Goal: Task Accomplishment & Management: Complete application form

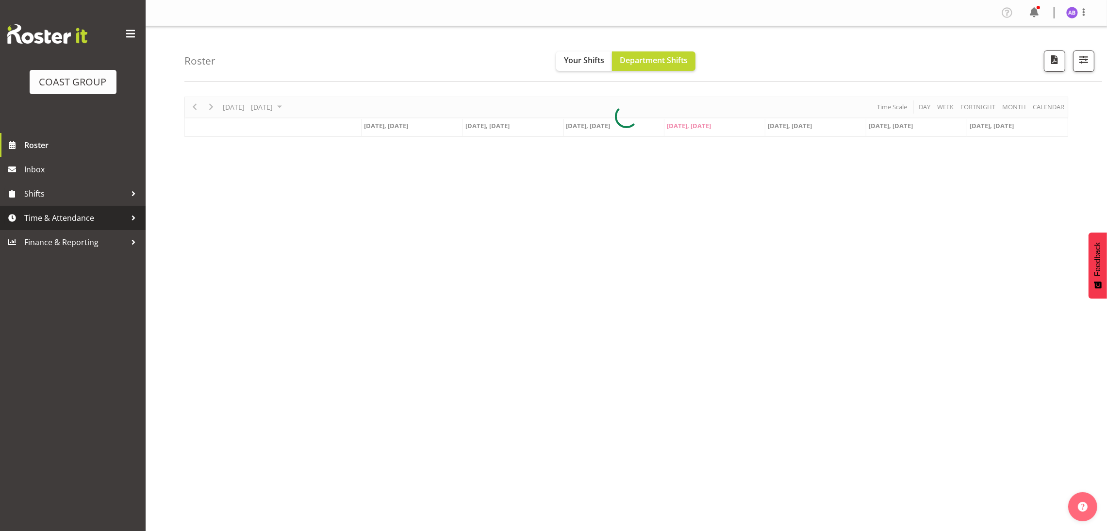
click at [102, 211] on span "Time & Attendance" at bounding box center [75, 218] width 102 height 15
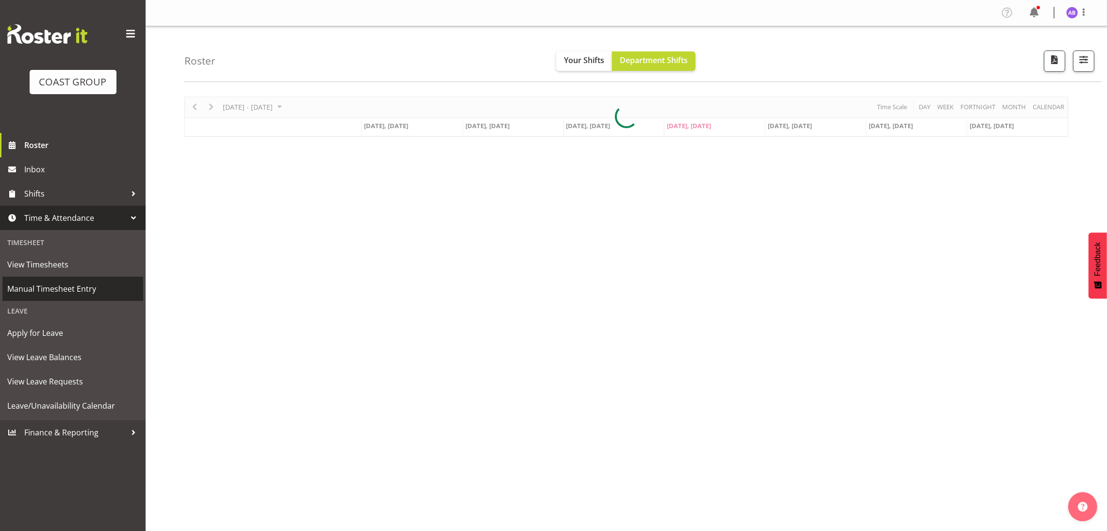
click at [70, 288] on span "Manual Timesheet Entry" at bounding box center [72, 288] width 131 height 15
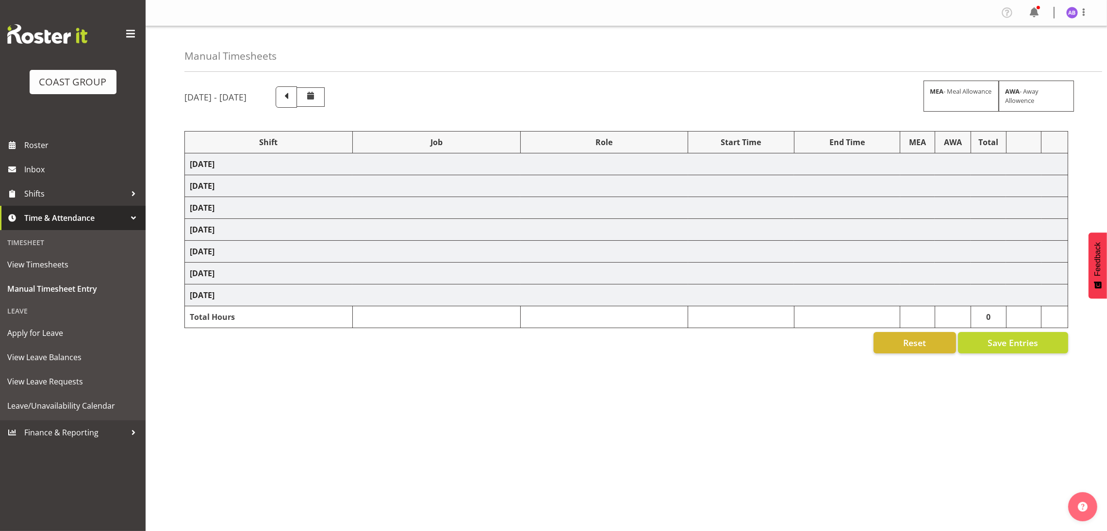
select select "624"
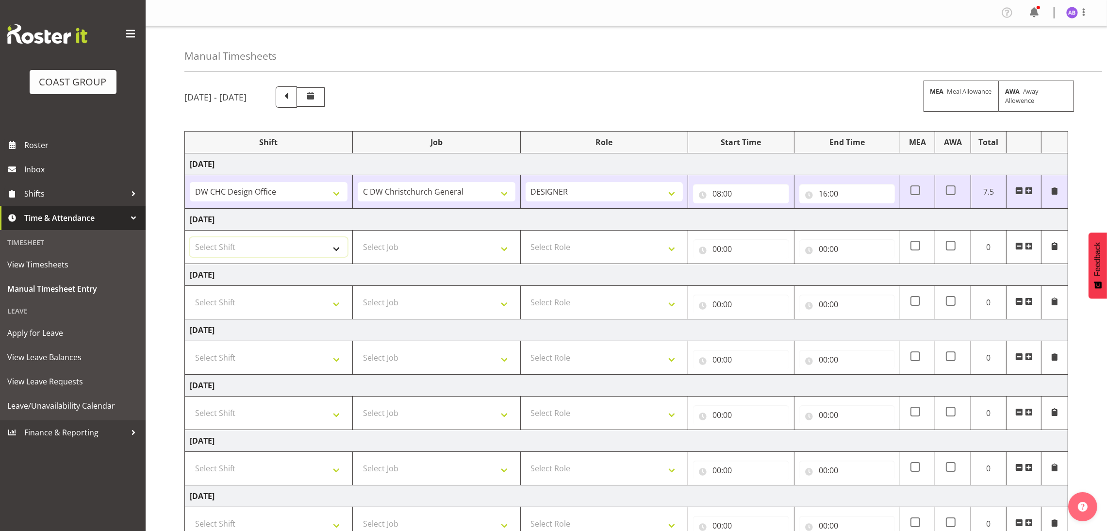
click at [280, 253] on select "Select Shift DW CHC Design Office DW CHC General Work Aug DW CHC General Work D…" at bounding box center [269, 246] width 158 height 19
select select "1512"
click at [190, 238] on select "Select Shift DW CHC Design Office DW CHC General Work Aug DW CHC General Work D…" at bounding box center [269, 246] width 158 height 19
click at [456, 236] on td "Select Job 1 Carlton Events 1 [PERSON_NAME][GEOGRAPHIC_DATA] 1 [PERSON_NAME][GE…" at bounding box center [436, 246] width 168 height 33
click at [456, 250] on select "Select Job 1 Carlton Events 1 [PERSON_NAME][GEOGRAPHIC_DATA] 1 [PERSON_NAME][GE…" at bounding box center [437, 246] width 158 height 19
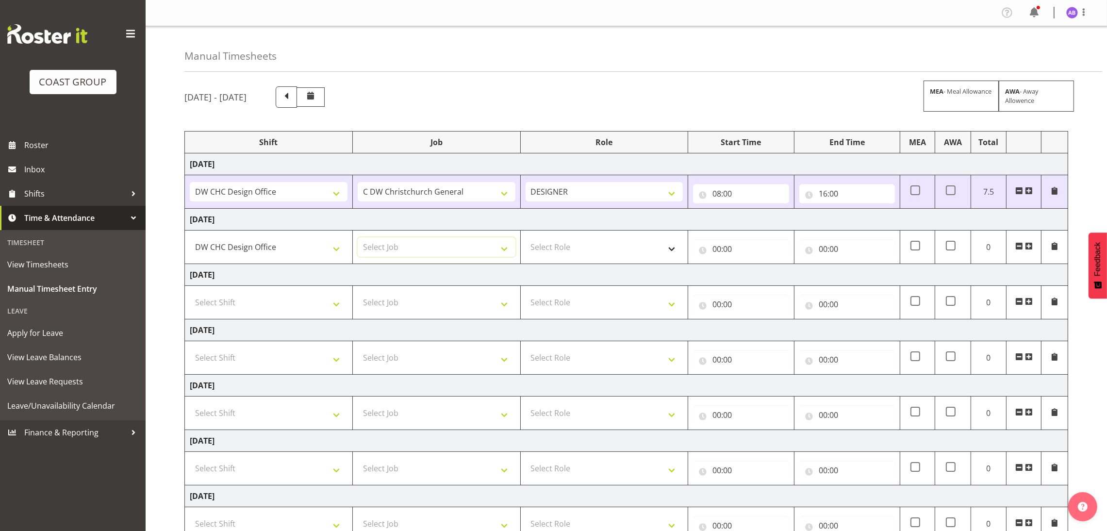
select select "624"
click at [578, 257] on select "Select Role DESIGNER Designer" at bounding box center [605, 246] width 158 height 19
select select "215"
click at [526, 238] on select "Select Role DESIGNER Designer" at bounding box center [605, 246] width 158 height 19
click at [750, 254] on input "00:00" at bounding box center [741, 248] width 96 height 19
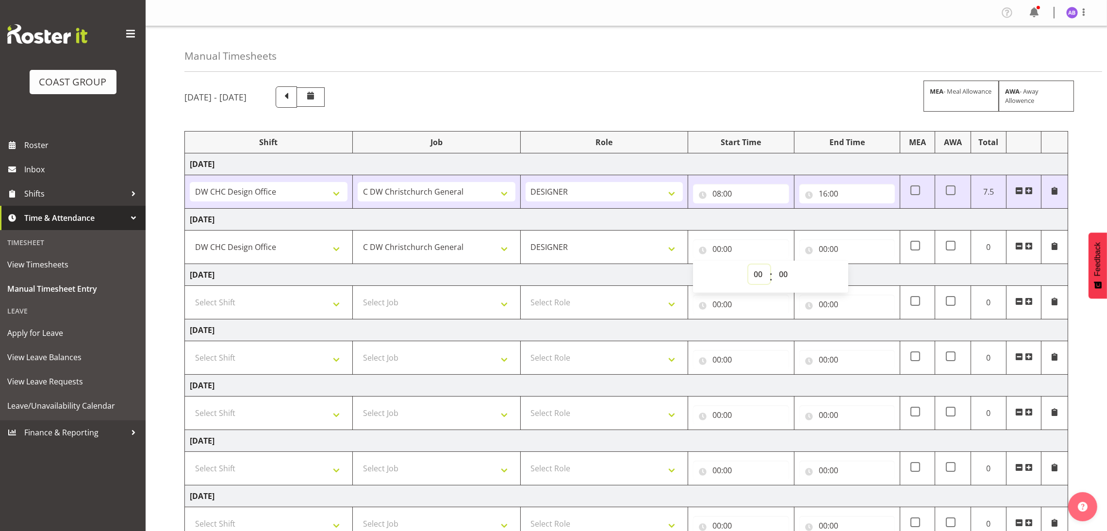
click at [763, 273] on select "00 01 02 03 04 05 06 07 08 09 10 11 12 13 14 15 16 17 18 19 20 21 22 23" at bounding box center [759, 273] width 22 height 19
select select "8"
click at [748, 265] on select "00 01 02 03 04 05 06 07 08 09 10 11 12 13 14 15 16 17 18 19 20 21 22 23" at bounding box center [759, 273] width 22 height 19
type input "08:00"
click at [865, 242] on input "00:00" at bounding box center [847, 248] width 96 height 19
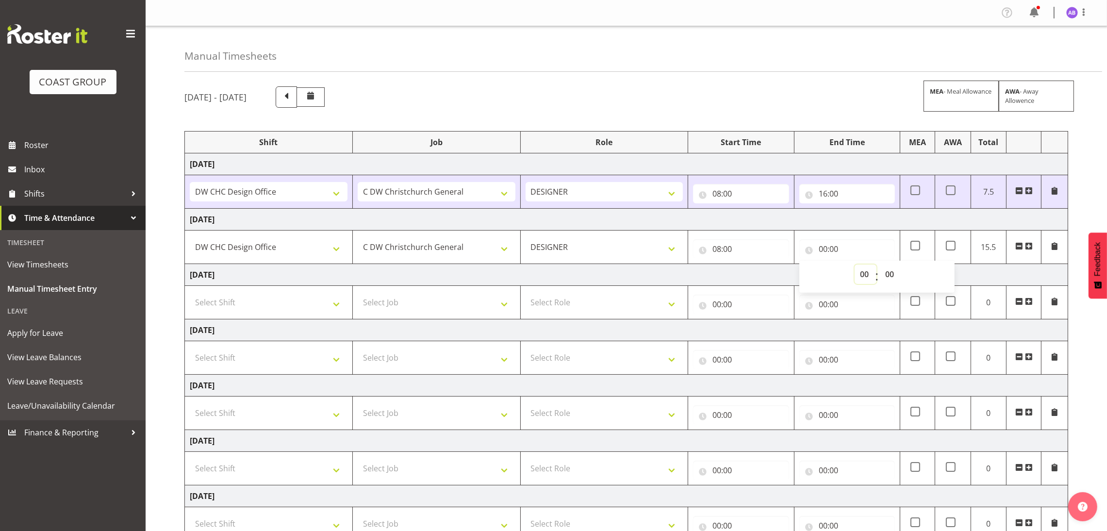
click at [867, 278] on select "00 01 02 03 04 05 06 07 08 09 10 11 12 13 14 15 16 17 18 19 20 21 22 23" at bounding box center [866, 273] width 22 height 19
select select "17"
click at [855, 265] on select "00 01 02 03 04 05 06 07 08 09 10 11 12 13 14 15 16 17 18 19 20 21 22 23" at bounding box center [866, 273] width 22 height 19
type input "17:00"
click at [861, 250] on input "17:00" at bounding box center [847, 248] width 96 height 19
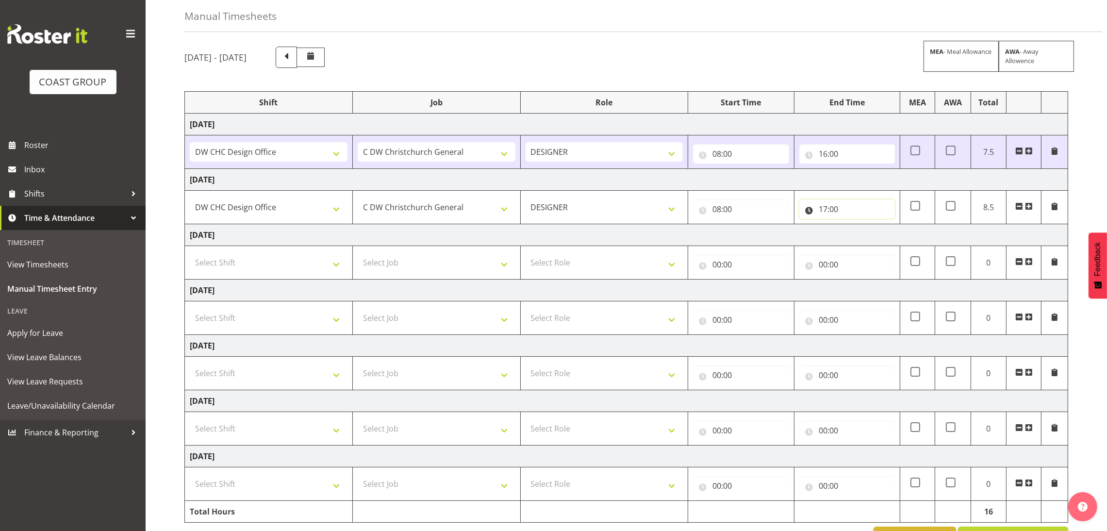
scroll to position [77, 0]
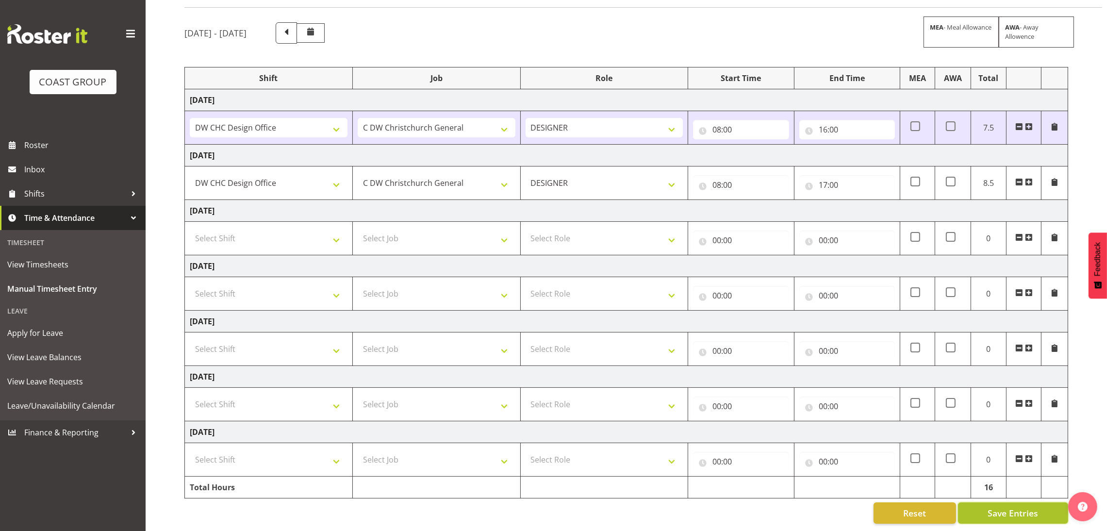
click at [989, 512] on button "Save Entries" at bounding box center [1013, 512] width 110 height 21
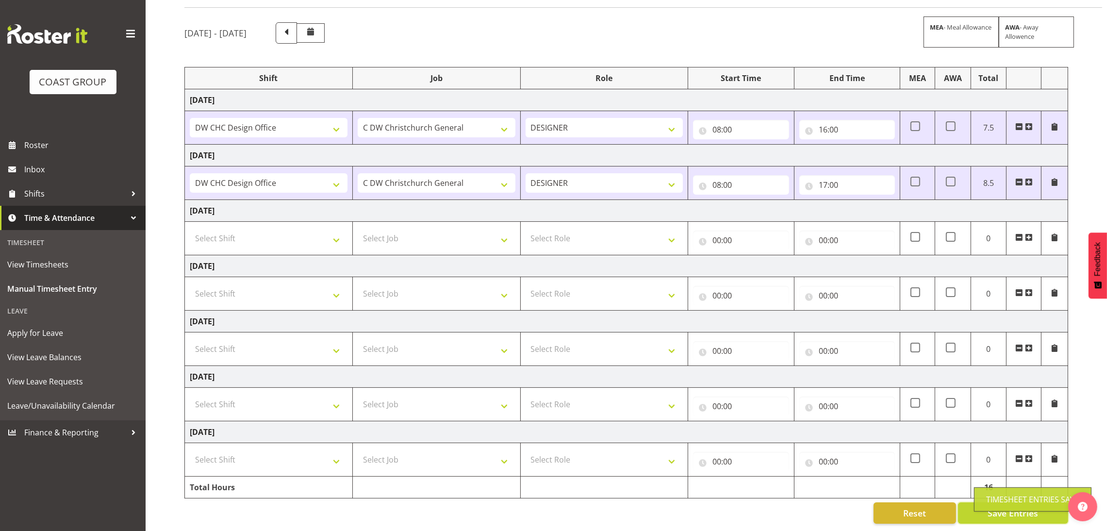
scroll to position [0, 0]
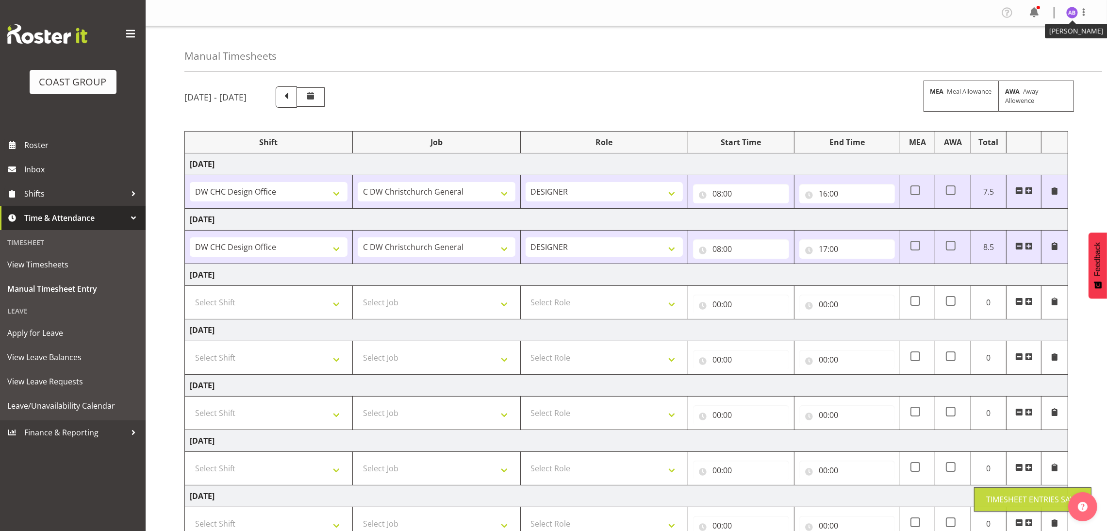
click at [1075, 9] on img at bounding box center [1072, 13] width 12 height 12
click at [1055, 49] on link "Log Out" at bounding box center [1042, 50] width 93 height 17
